Goal: Navigation & Orientation: Find specific page/section

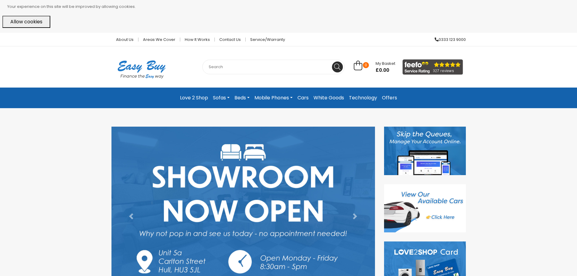
click at [123, 36] on li "About Us" at bounding box center [124, 39] width 27 height 13
click at [125, 40] on link "About Us" at bounding box center [124, 40] width 27 height 4
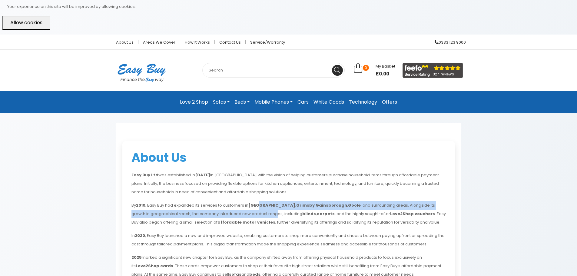
drag, startPoint x: 261, startPoint y: 197, endPoint x: 259, endPoint y: 211, distance: 14.4
click at [259, 211] on div "Easy Buy Ltd was established in [DATE] in [GEOGRAPHIC_DATA] with the vision of …" at bounding box center [288, 241] width 314 height 141
click at [245, 104] on link "Beds" at bounding box center [242, 102] width 20 height 13
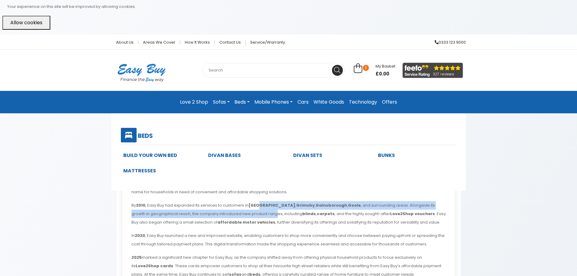
click at [275, 105] on link "Mobile Phones" at bounding box center [273, 102] width 43 height 13
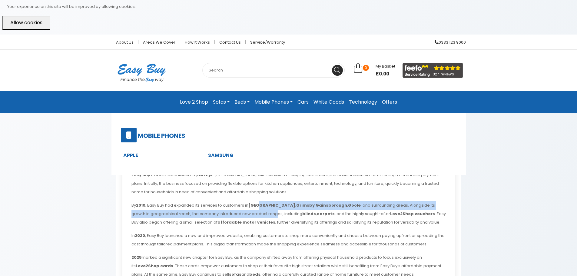
click at [292, 105] on link "Mobile Phones" at bounding box center [273, 102] width 43 height 13
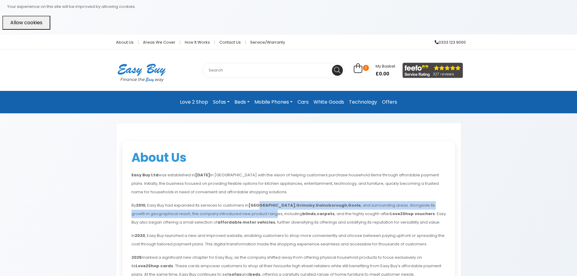
click at [247, 104] on link "Beds" at bounding box center [242, 102] width 20 height 13
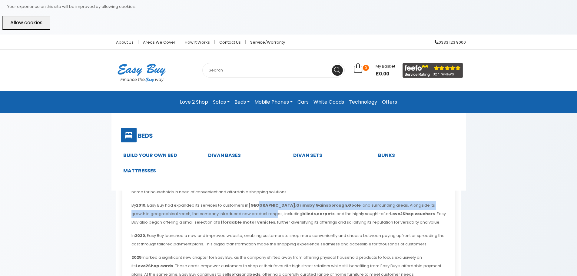
click at [305, 106] on link "Cars" at bounding box center [303, 102] width 16 height 13
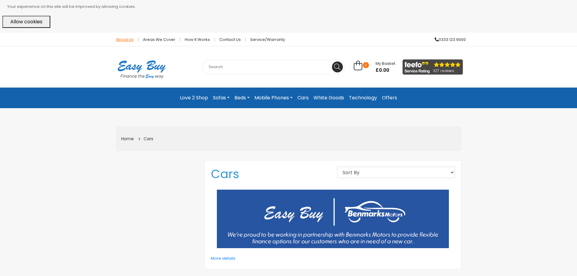
click at [119, 41] on link "About Us" at bounding box center [124, 40] width 27 height 4
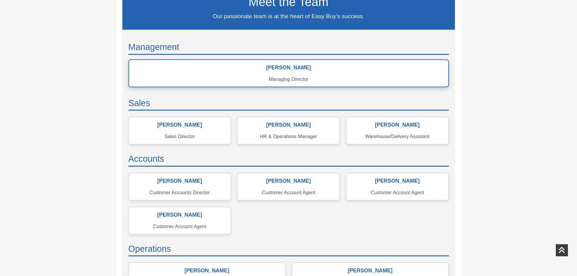
scroll to position [138, 0]
